Goal: Task Accomplishment & Management: Manage account settings

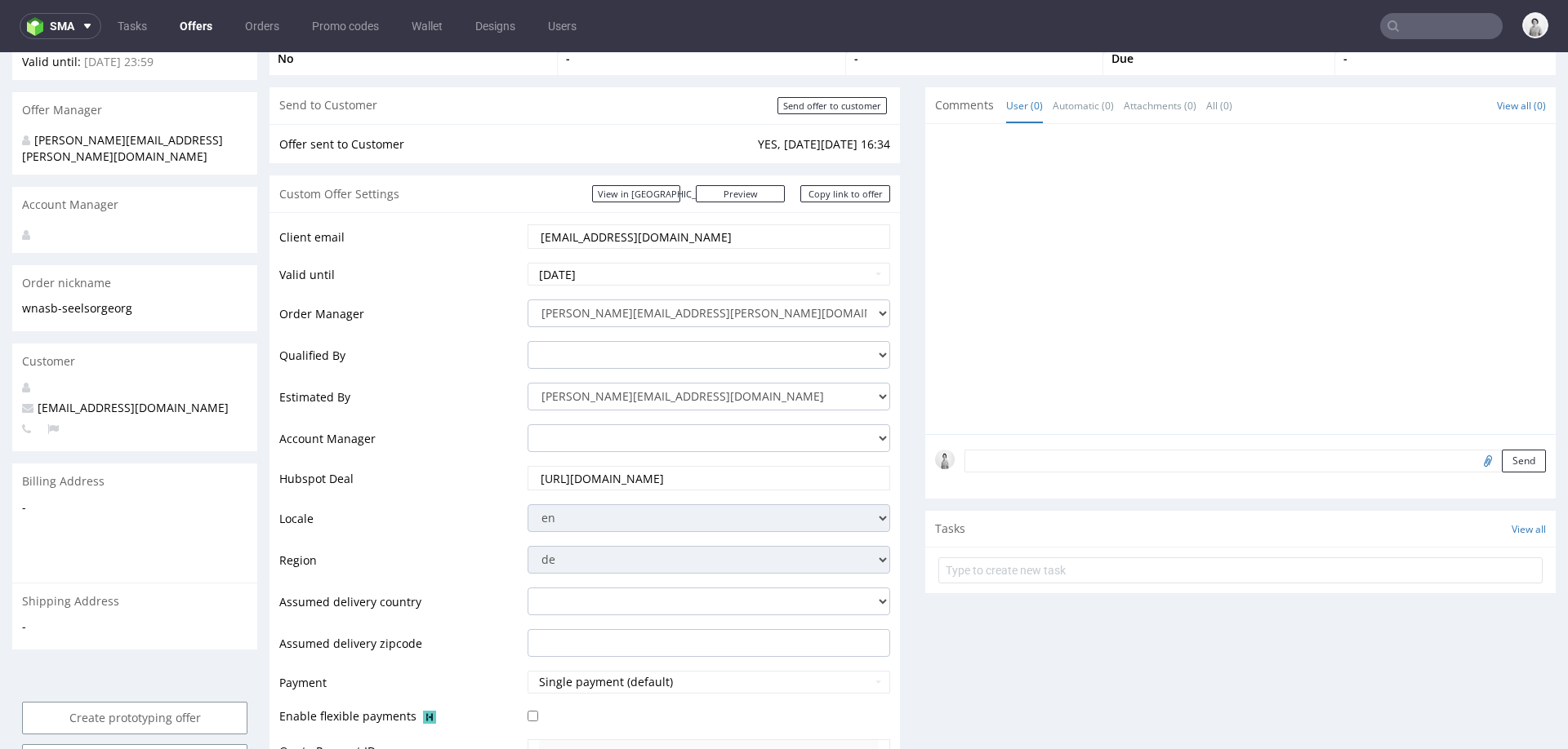
scroll to position [144, 0]
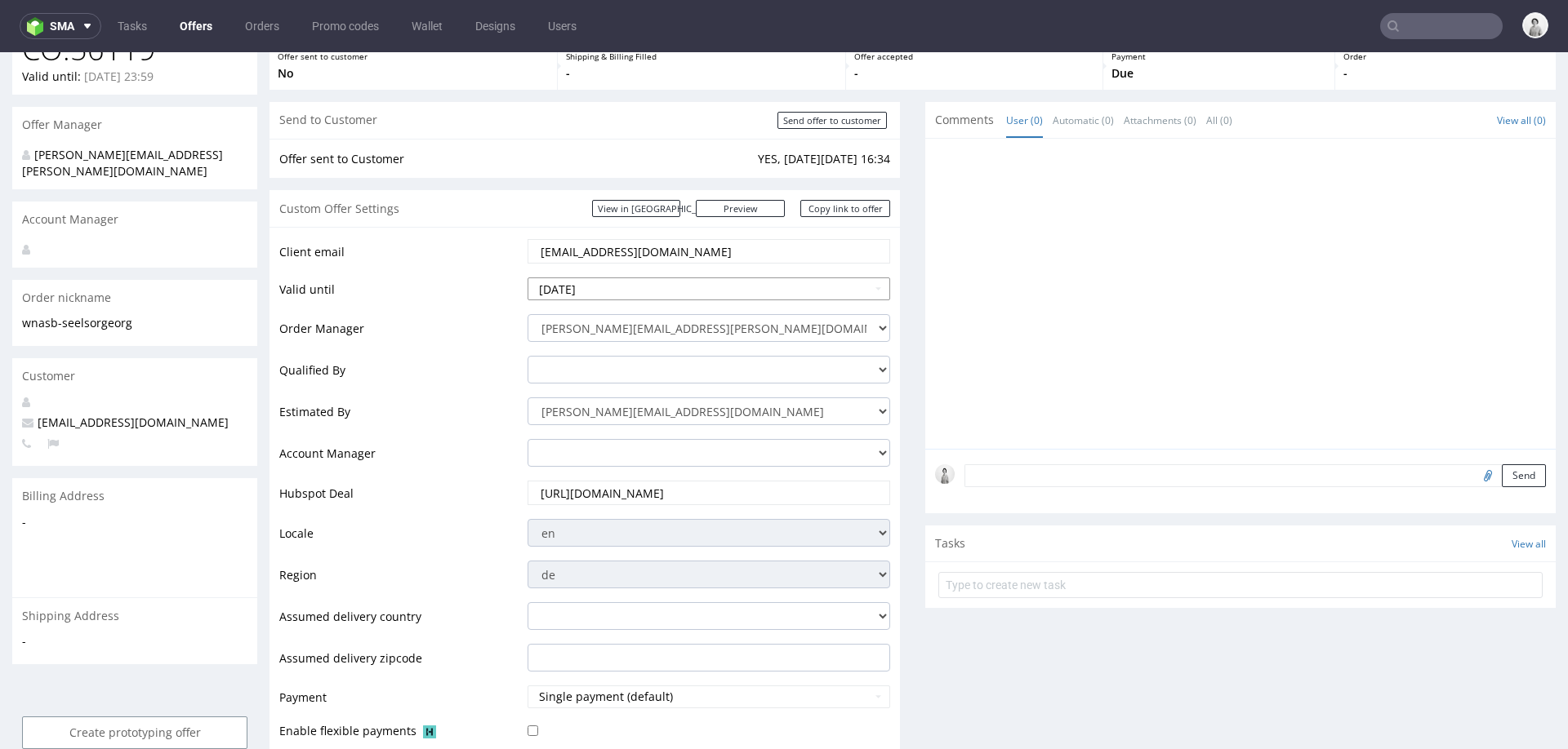
click at [682, 289] on input "2025-07-31" at bounding box center [709, 289] width 363 height 23
click at [685, 90] on th at bounding box center [690, 93] width 25 height 25
click at [639, 259] on td "4" at bounding box center [640, 265] width 25 height 25
type input "2025-09-04"
click at [657, 291] on input "2025-09-04" at bounding box center [709, 289] width 363 height 23
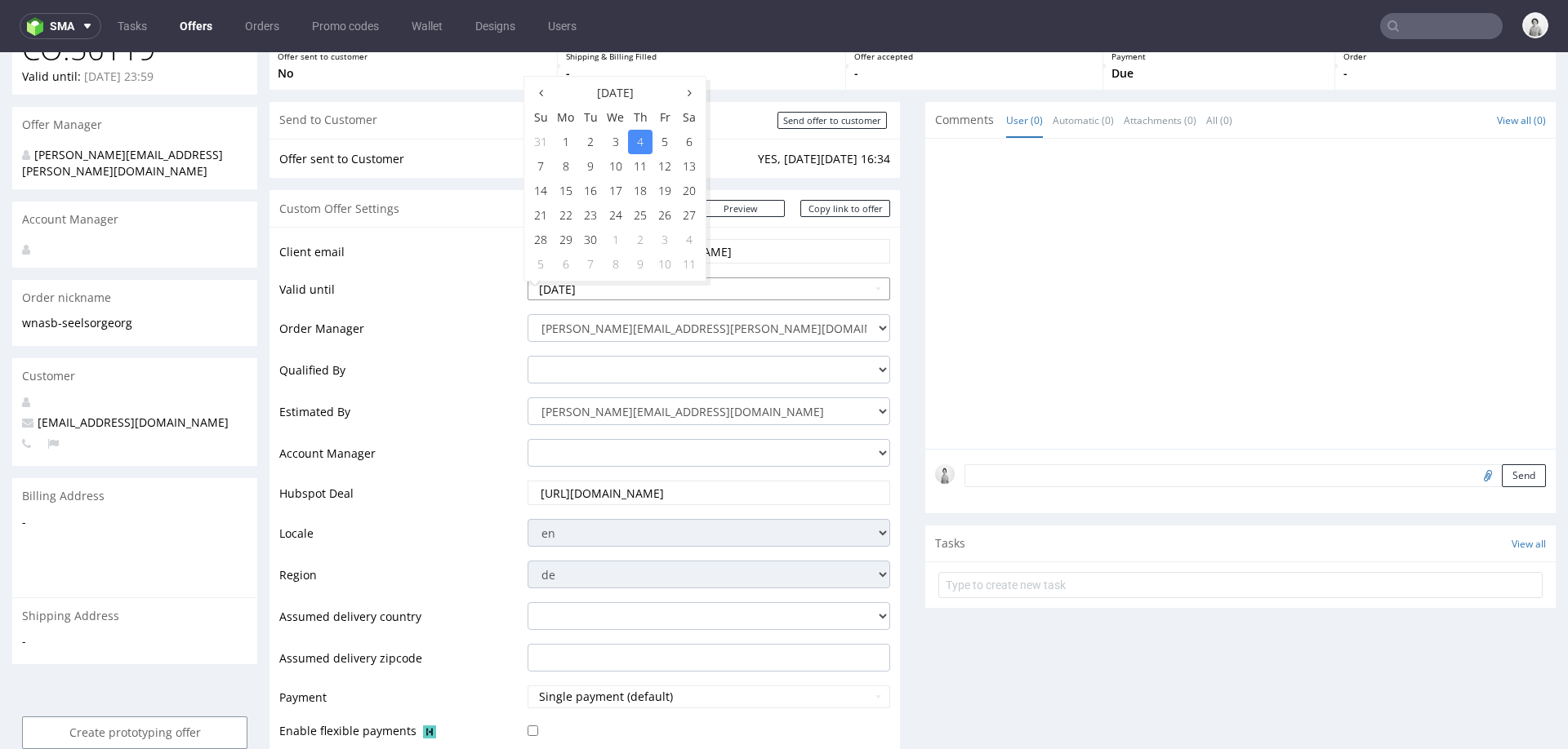
click at [657, 291] on input "2025-09-04" at bounding box center [709, 289] width 363 height 23
click at [437, 513] on td "Hubspot Deal" at bounding box center [401, 498] width 244 height 38
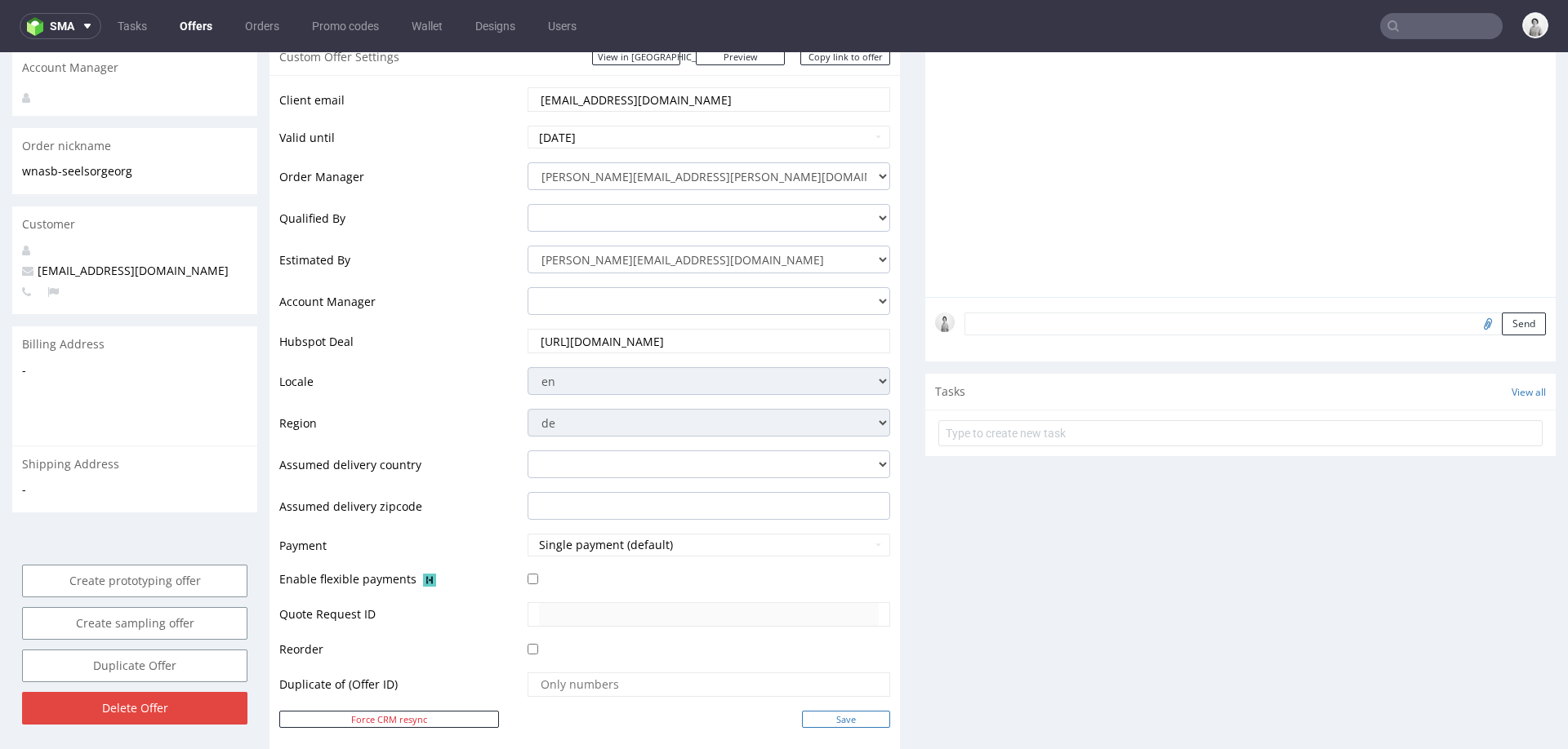
click at [810, 722] on input "Save" at bounding box center [845, 720] width 88 height 17
type input "In progress..."
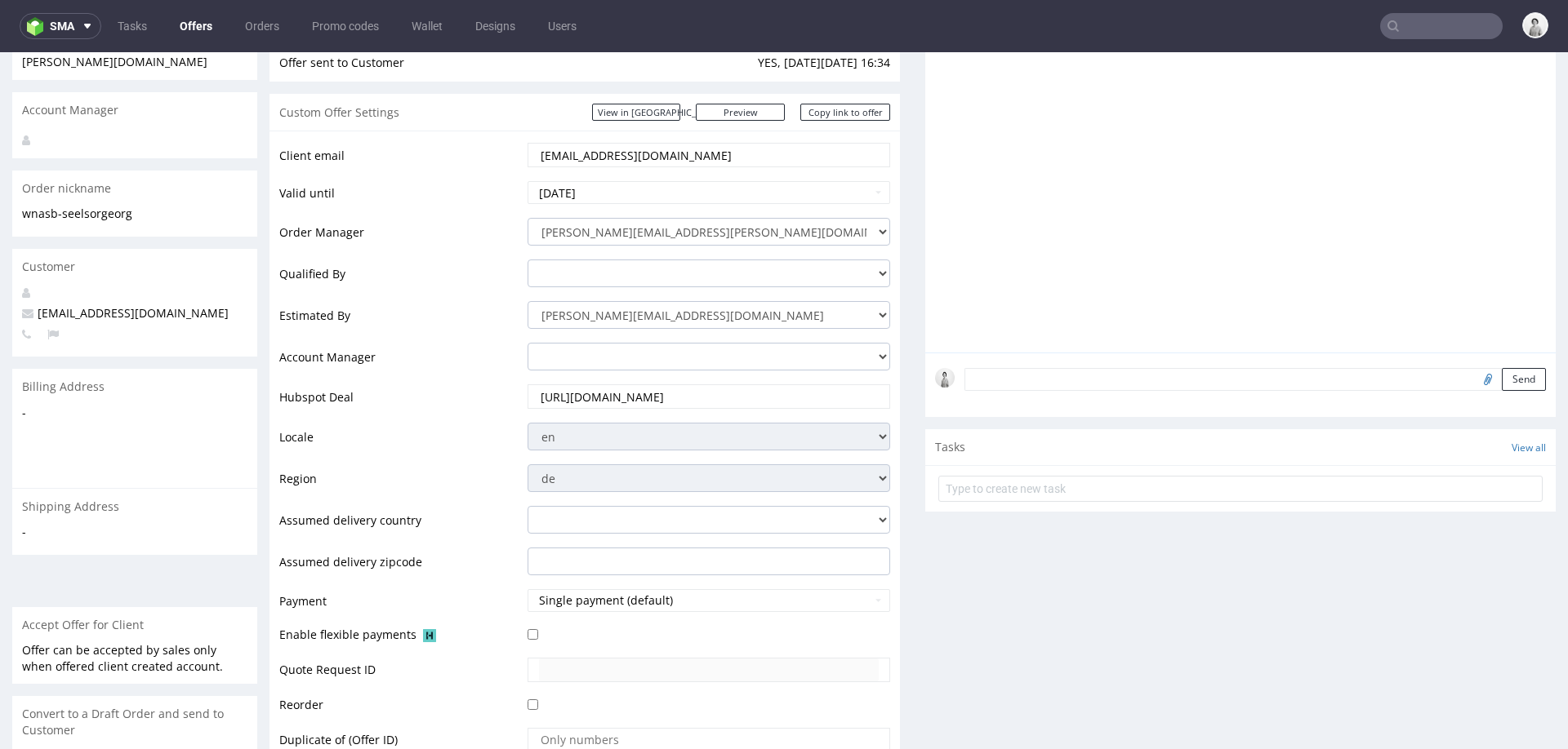
scroll to position [213, 0]
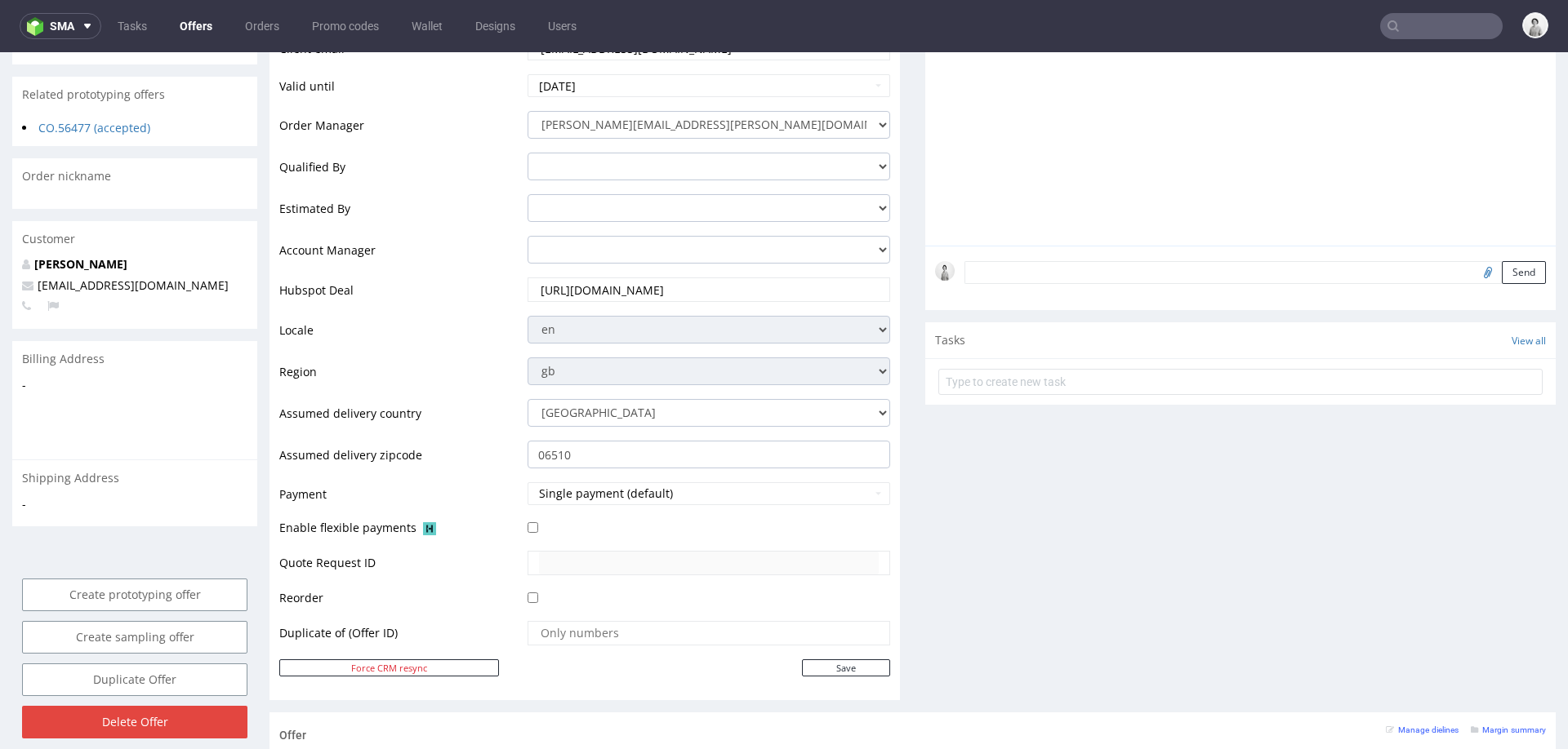
scroll to position [327, 0]
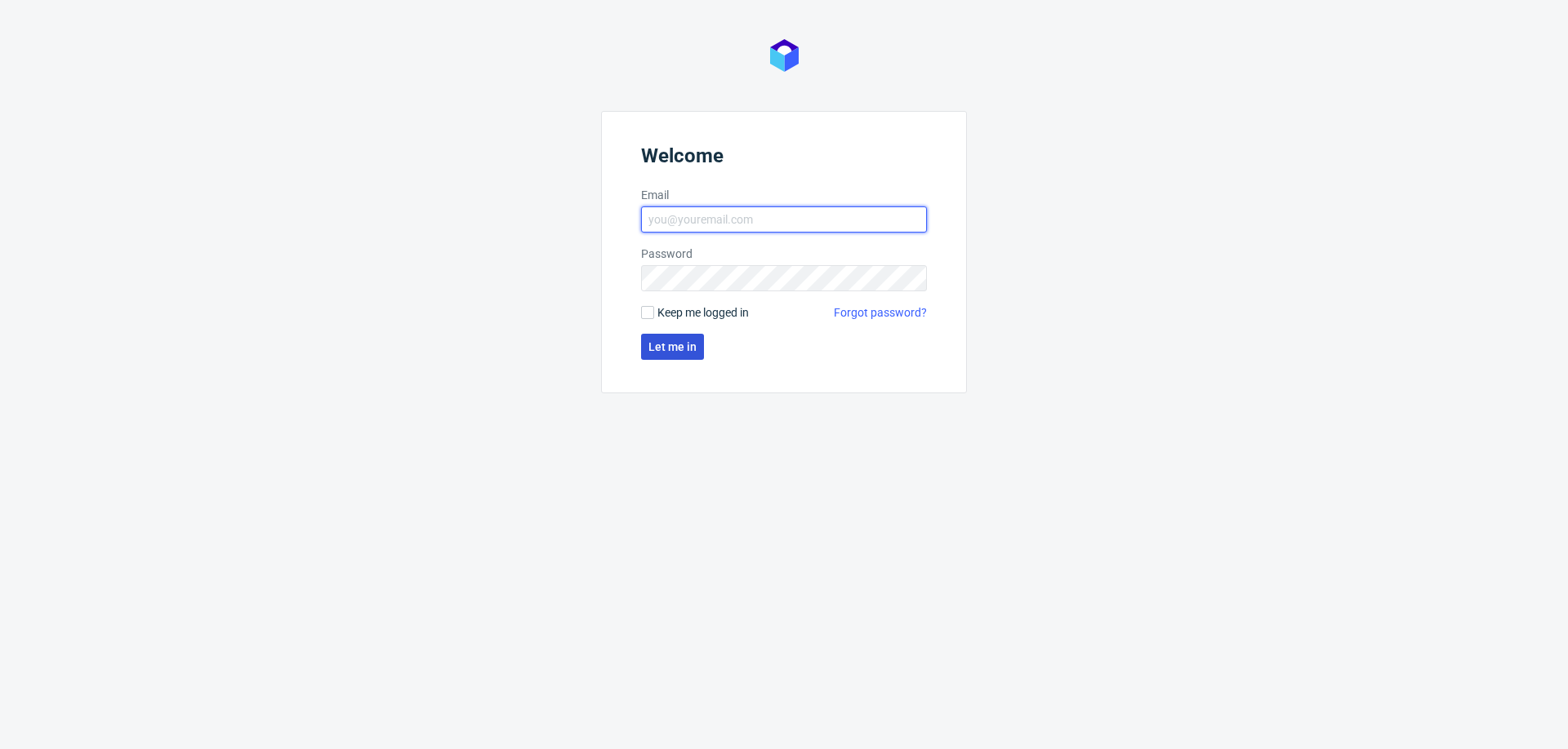
type input "[PERSON_NAME][EMAIL_ADDRESS][PERSON_NAME][DOMAIN_NAME]"
click at [679, 352] on span "Let me in" at bounding box center [672, 346] width 48 height 11
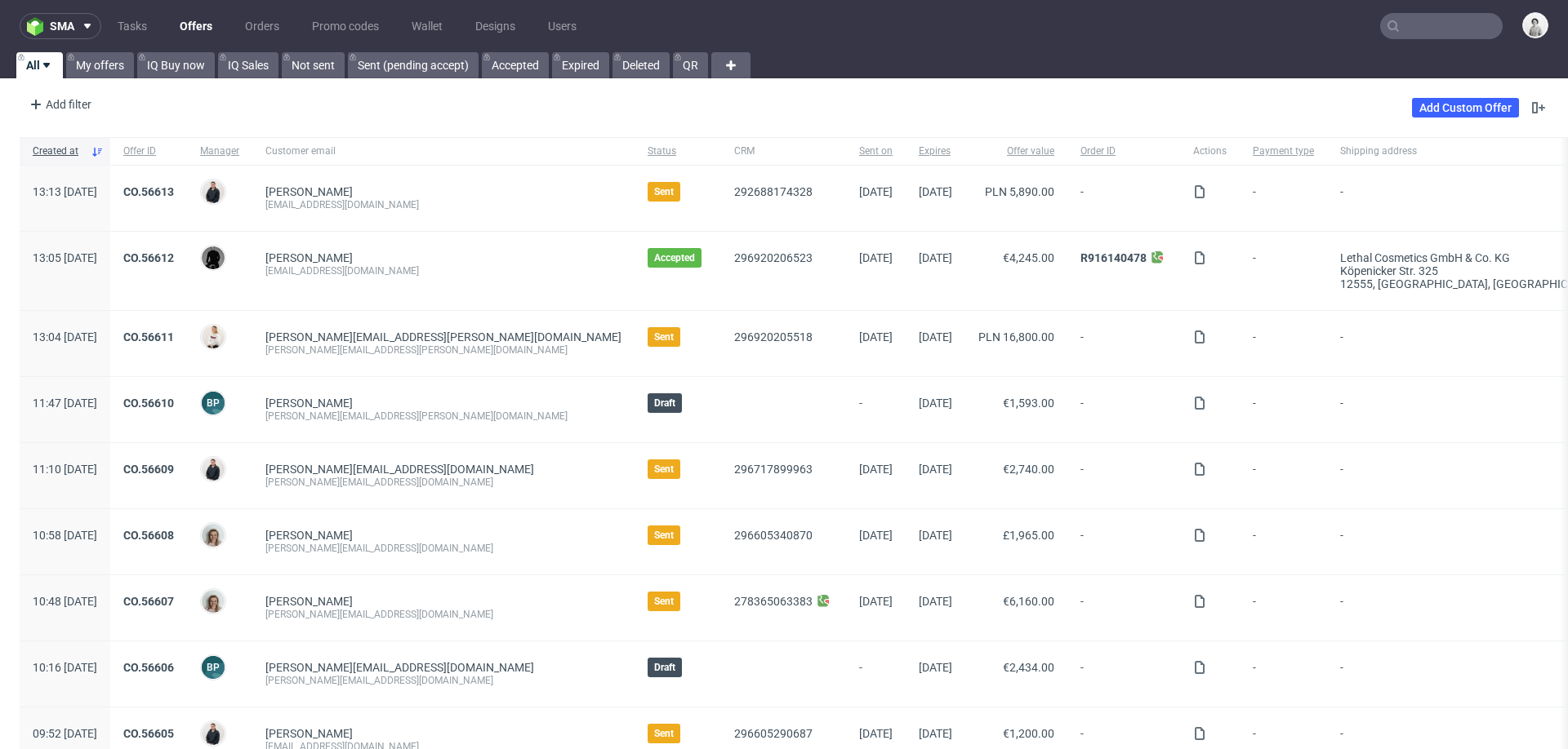
click at [1435, 31] on input "text" at bounding box center [1441, 27] width 123 height 27
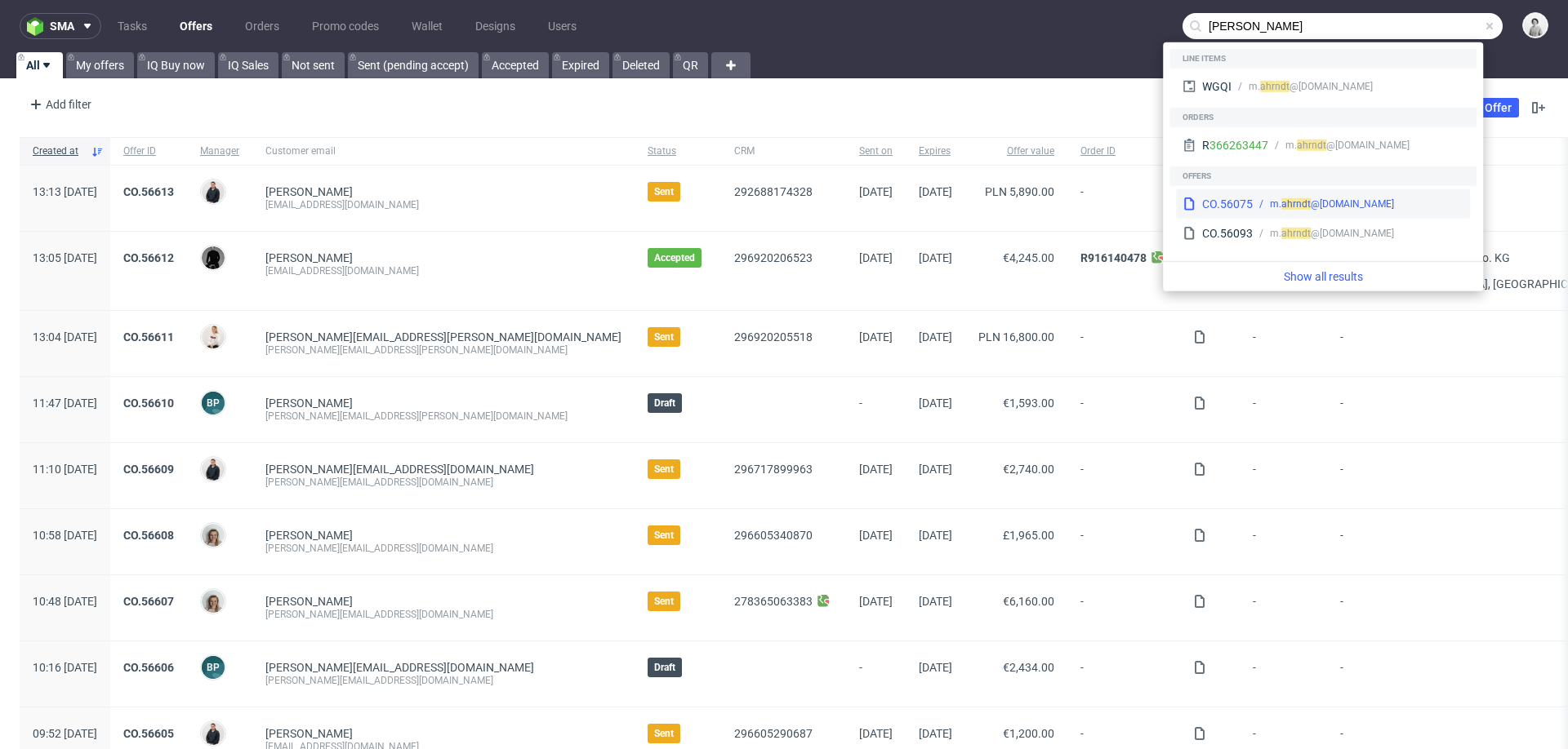
type input "[PERSON_NAME]"
click at [1297, 200] on span "ndt" at bounding box center [1303, 204] width 14 height 11
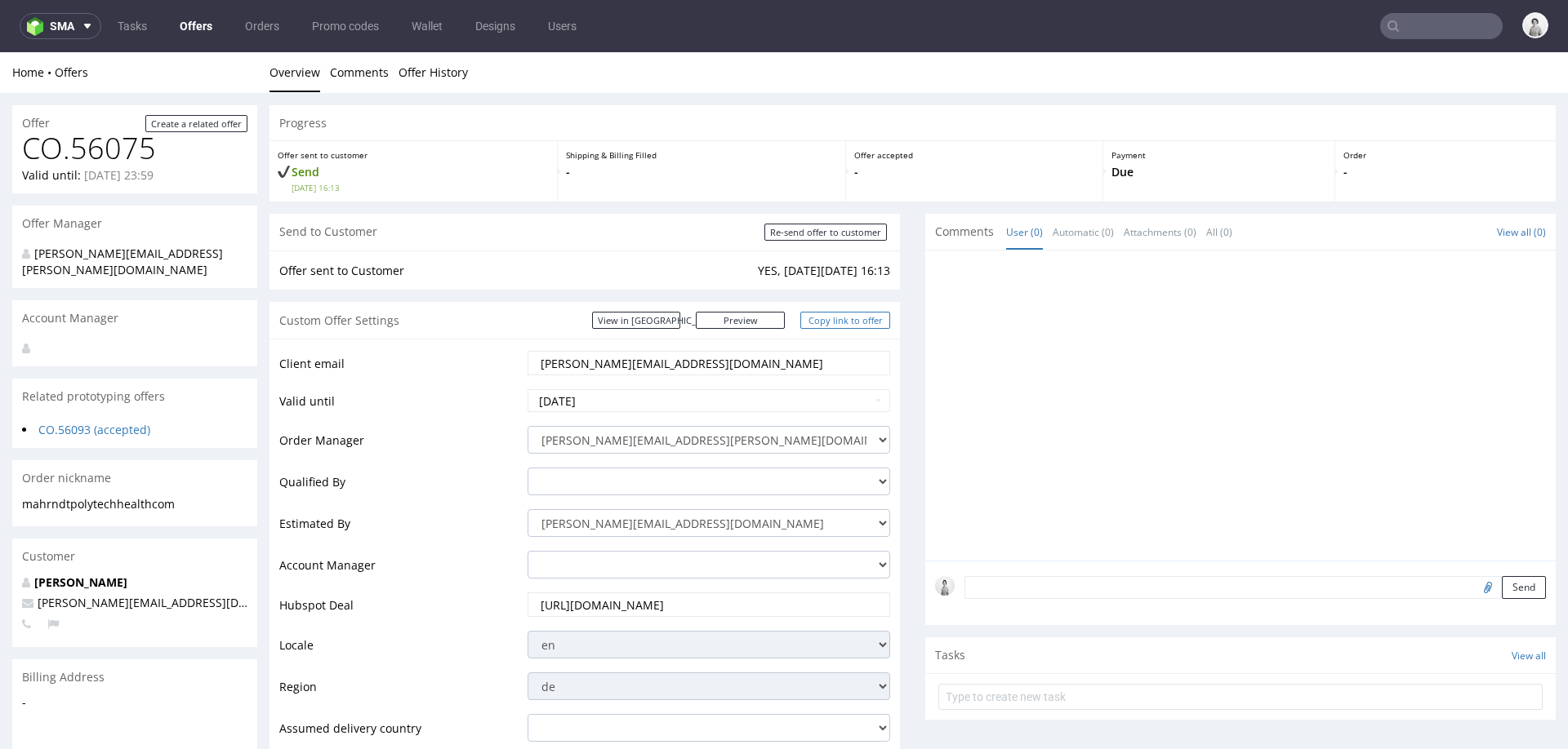
click at [823, 324] on link "Copy link to offer" at bounding box center [845, 320] width 90 height 17
